Goal: Find specific page/section: Find specific page/section

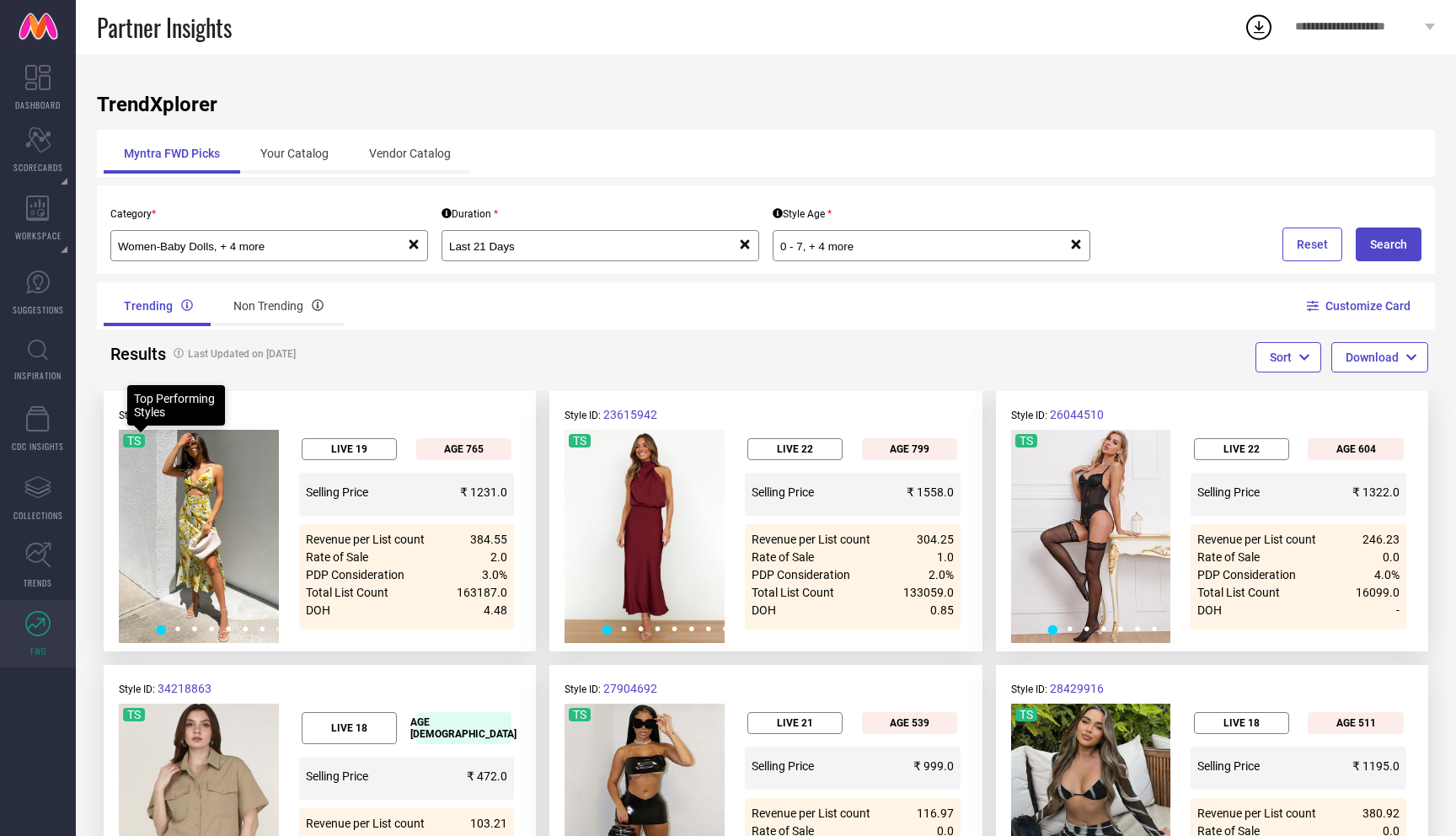
click at [40, 627] on icon at bounding box center [38, 623] width 26 height 26
click at [297, 161] on div "Your Catalog" at bounding box center [294, 153] width 109 height 41
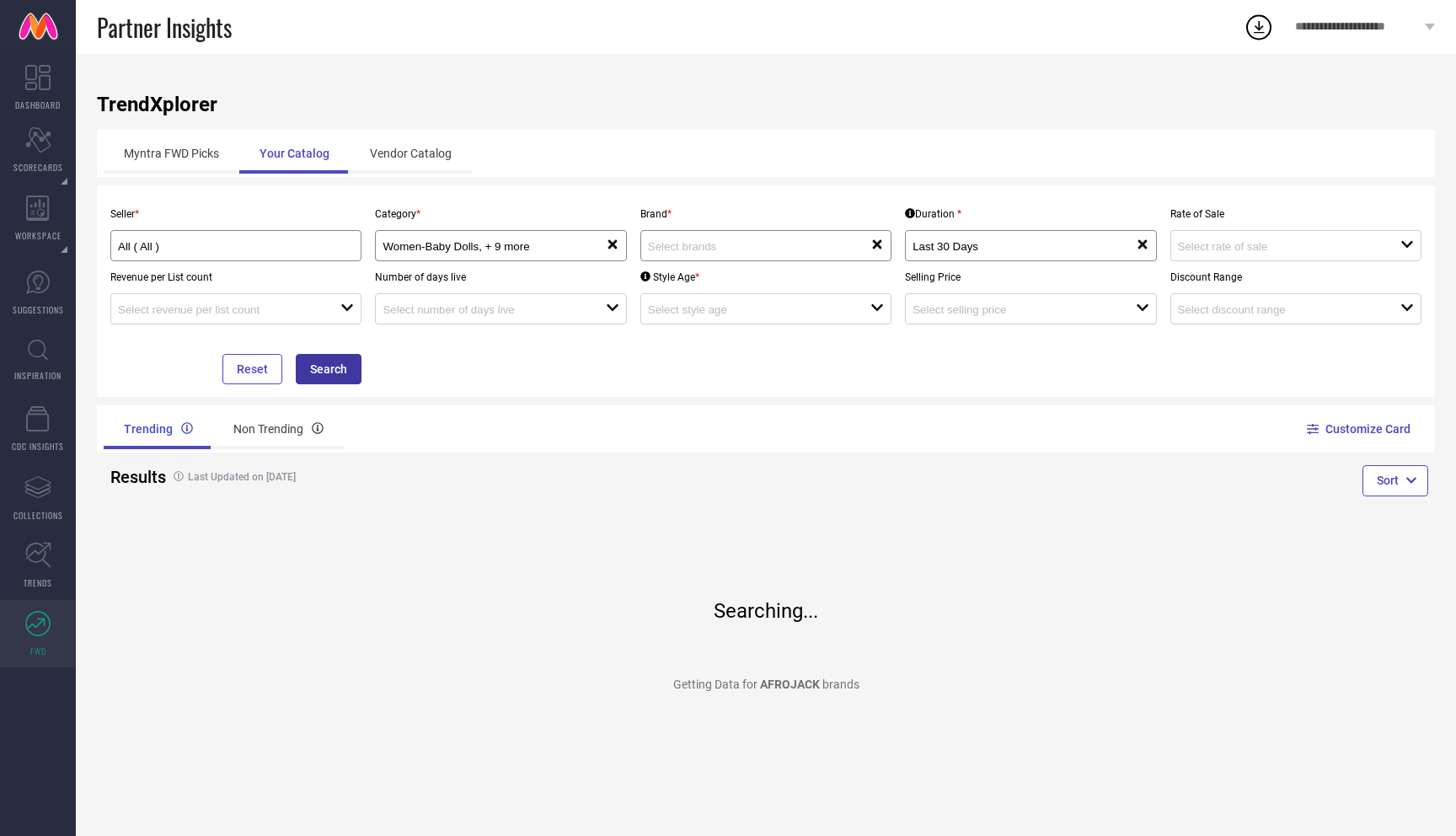
click at [346, 370] on button "Search" at bounding box center [329, 369] width 66 height 30
click at [272, 371] on button "Reset" at bounding box center [253, 369] width 60 height 30
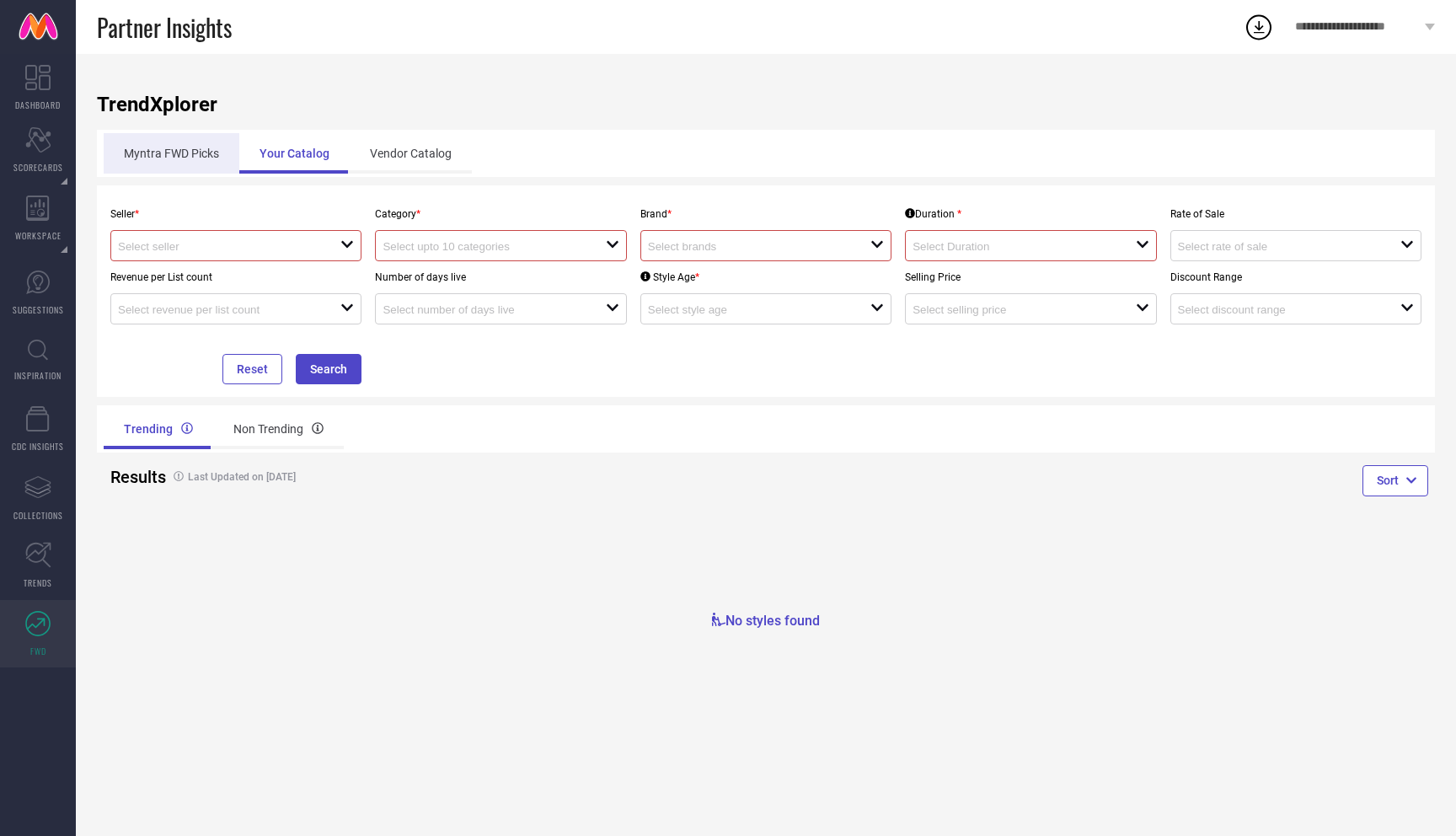
click at [166, 161] on div "Myntra FWD Picks" at bounding box center [171, 153] width 136 height 41
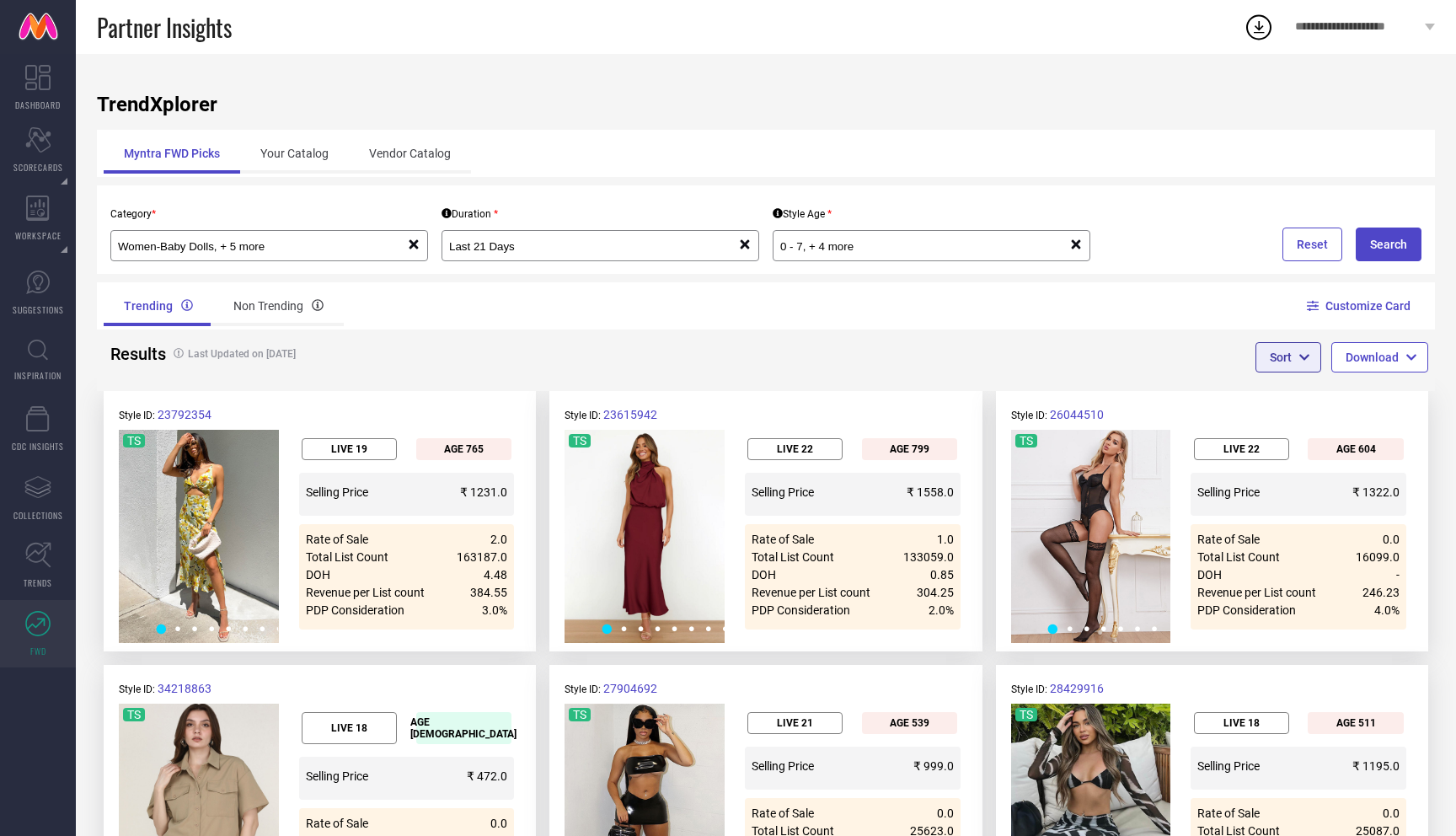
click at [1312, 356] on button "Sort" at bounding box center [1289, 357] width 66 height 30
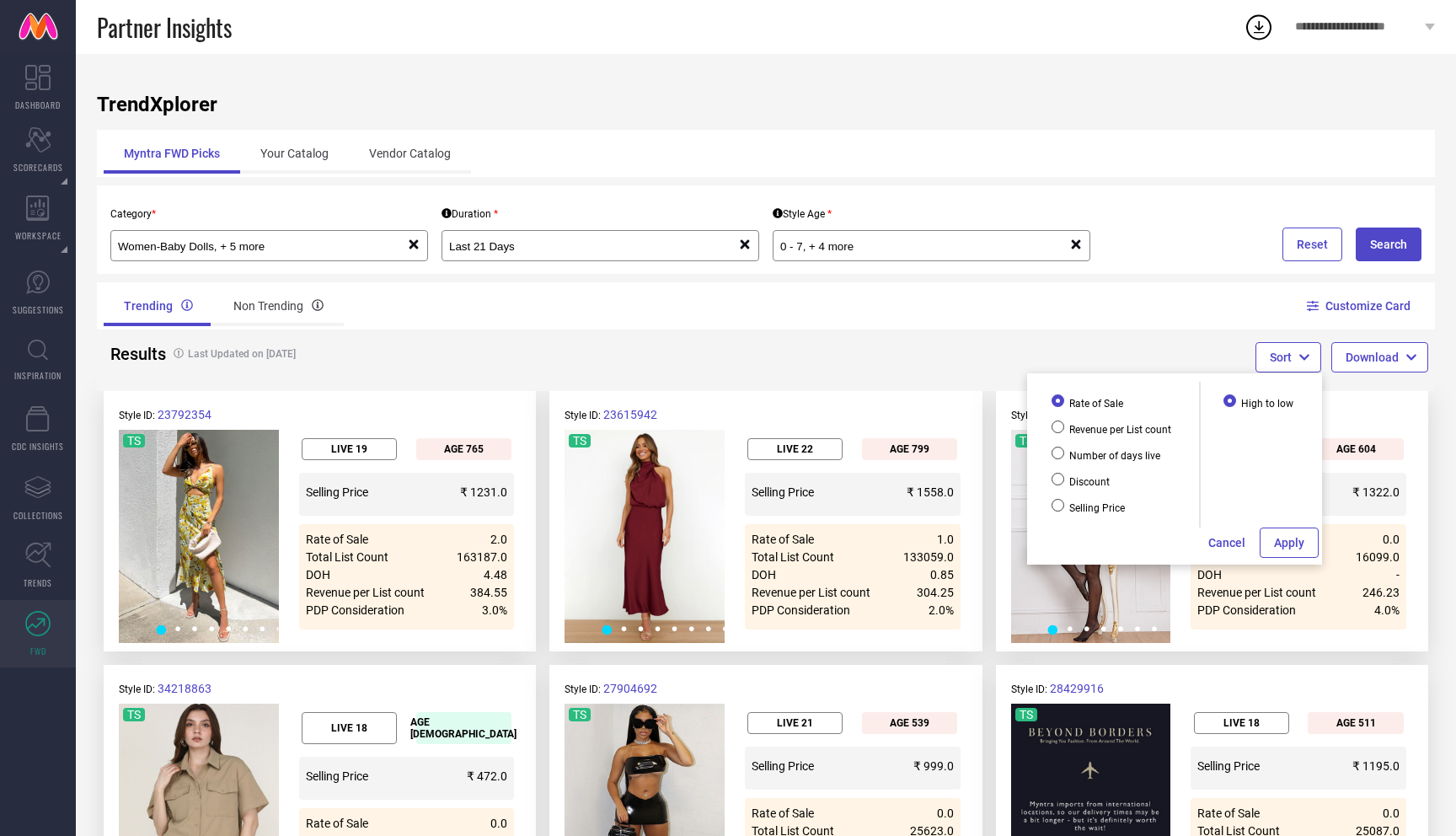
click at [1110, 457] on span "Number of days live" at bounding box center [1114, 456] width 94 height 12
click at [1064, 457] on input "Number of days live" at bounding box center [1058, 453] width 12 height 12
radio input "true"
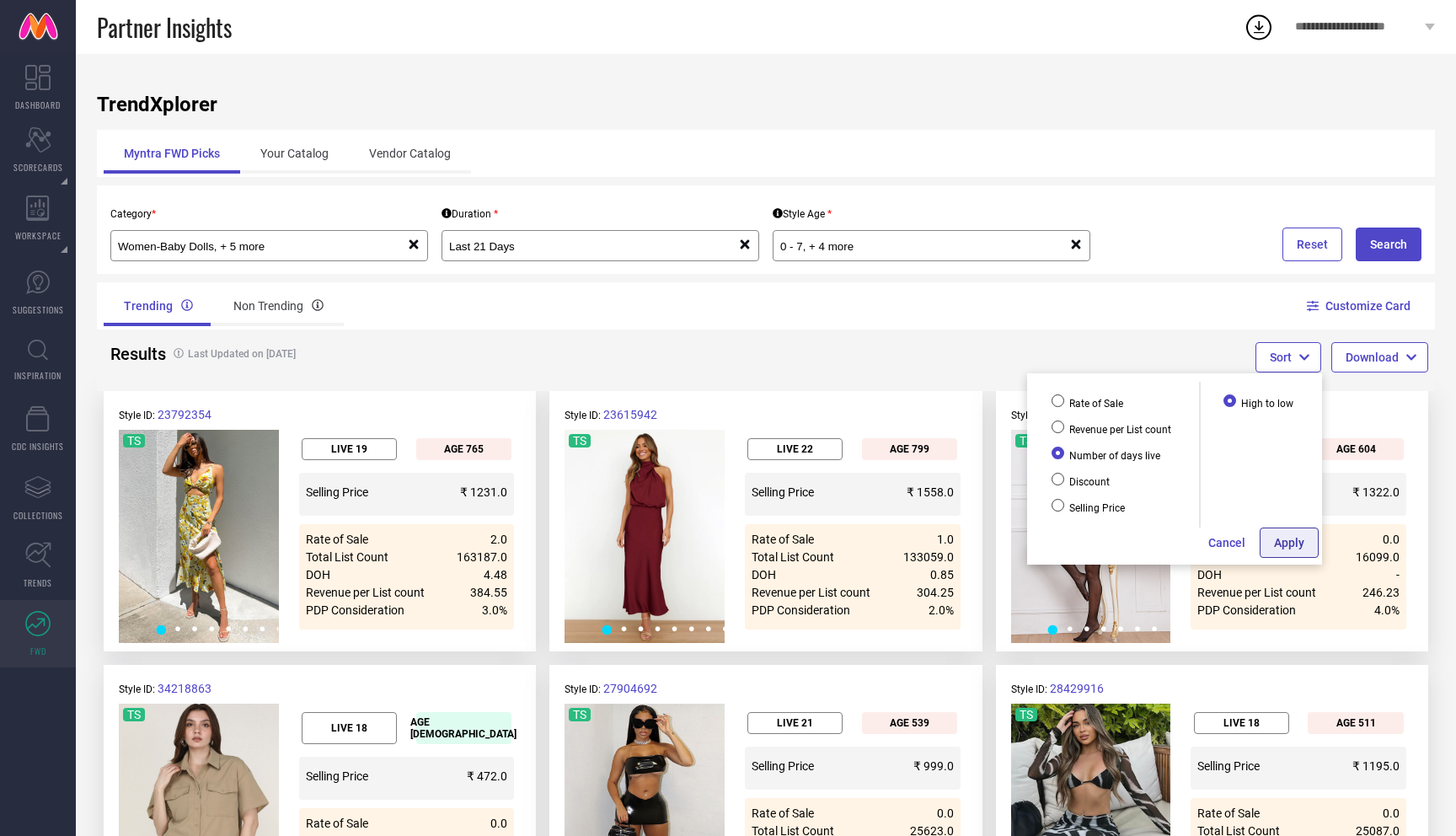
click at [1289, 545] on button "Apply" at bounding box center [1289, 543] width 59 height 30
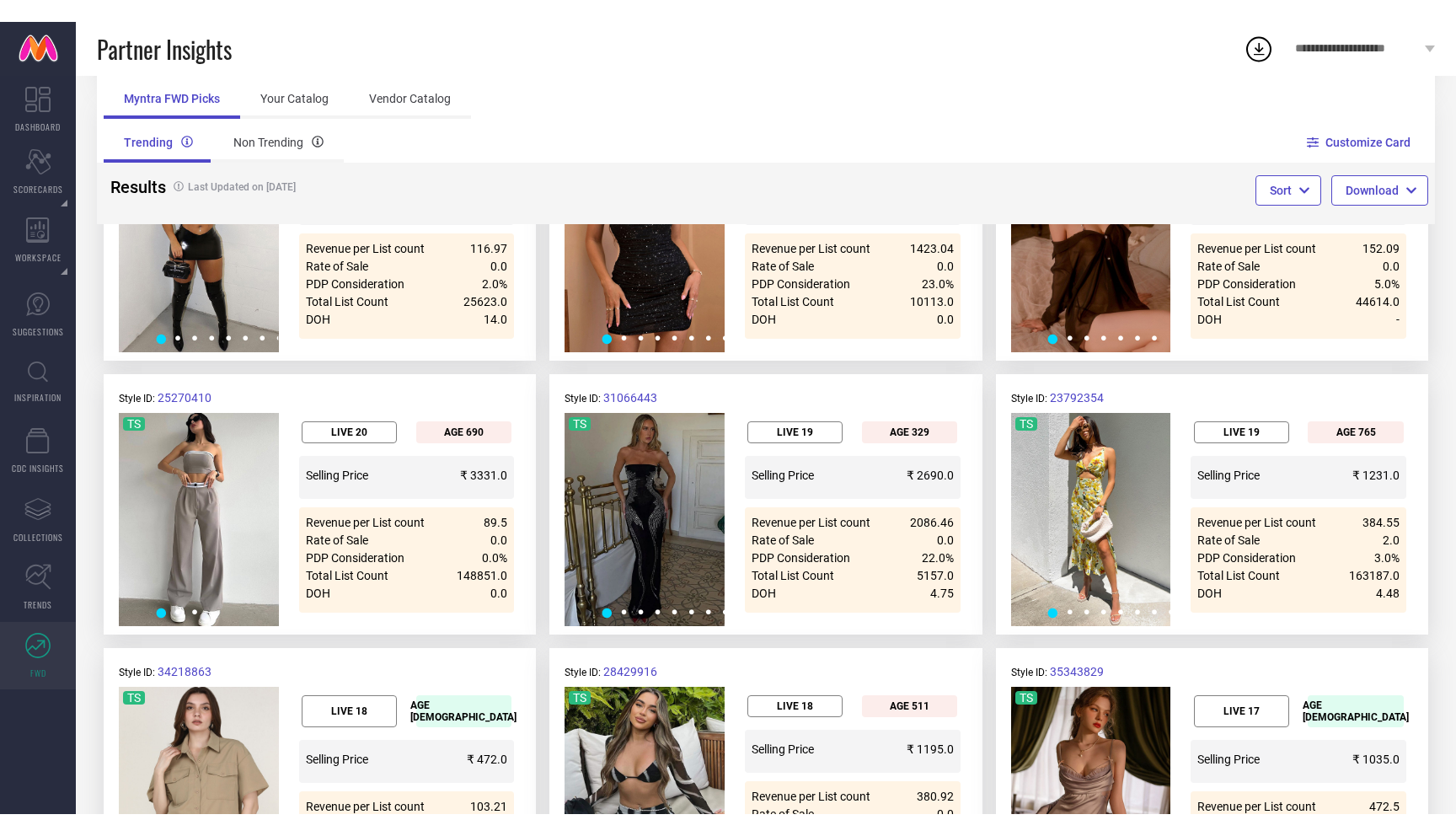
scroll to position [865, 0]
